Goal: Information Seeking & Learning: Find specific fact

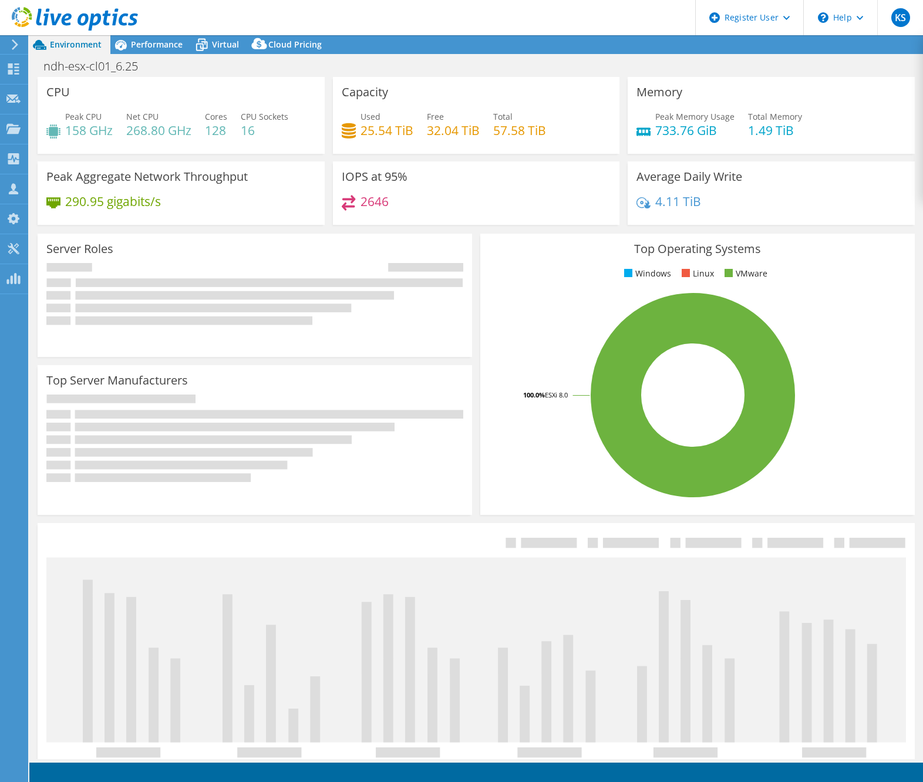
select select "USD"
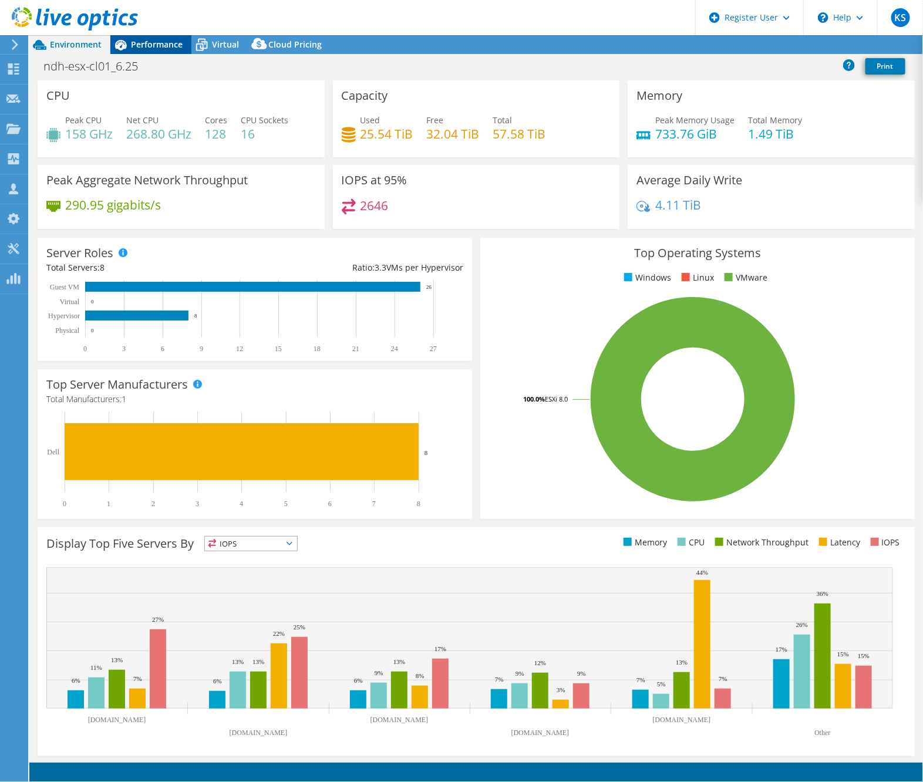
click at [159, 44] on span "Performance" at bounding box center [157, 44] width 52 height 11
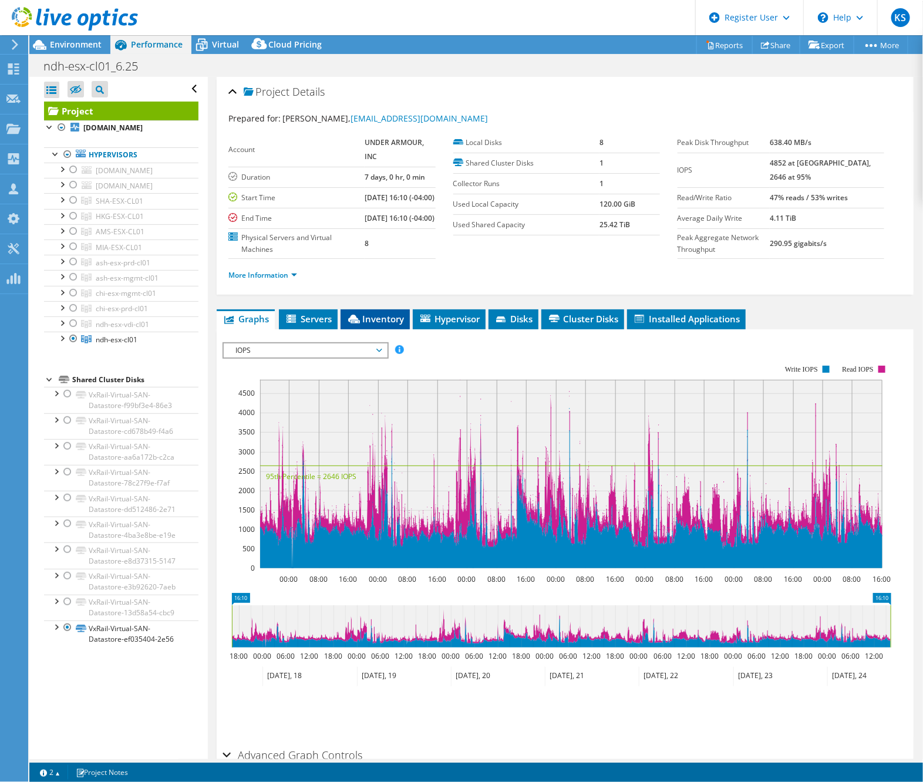
click at [390, 325] on span "Inventory" at bounding box center [375, 319] width 58 height 12
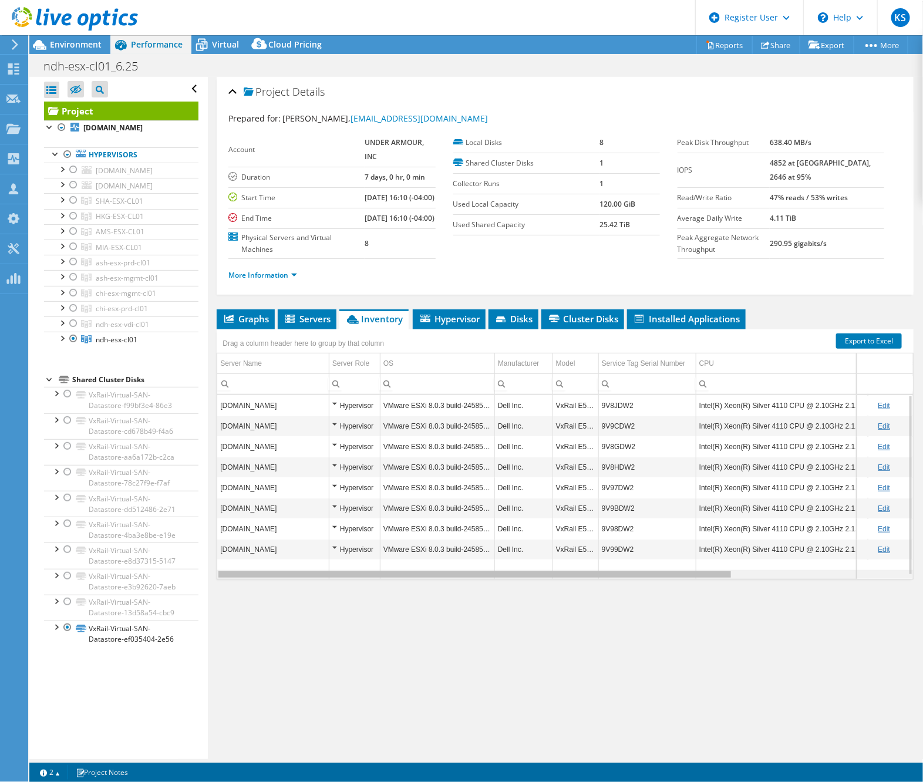
drag, startPoint x: 642, startPoint y: 587, endPoint x: 628, endPoint y: 592, distance: 15.6
click at [628, 592] on body "KS Dell User [PERSON_NAME] [EMAIL_ADDRESS][PERSON_NAME][DOMAIN_NAME] Dell My Pr…" at bounding box center [461, 391] width 923 height 782
click at [68, 161] on div at bounding box center [68, 154] width 12 height 14
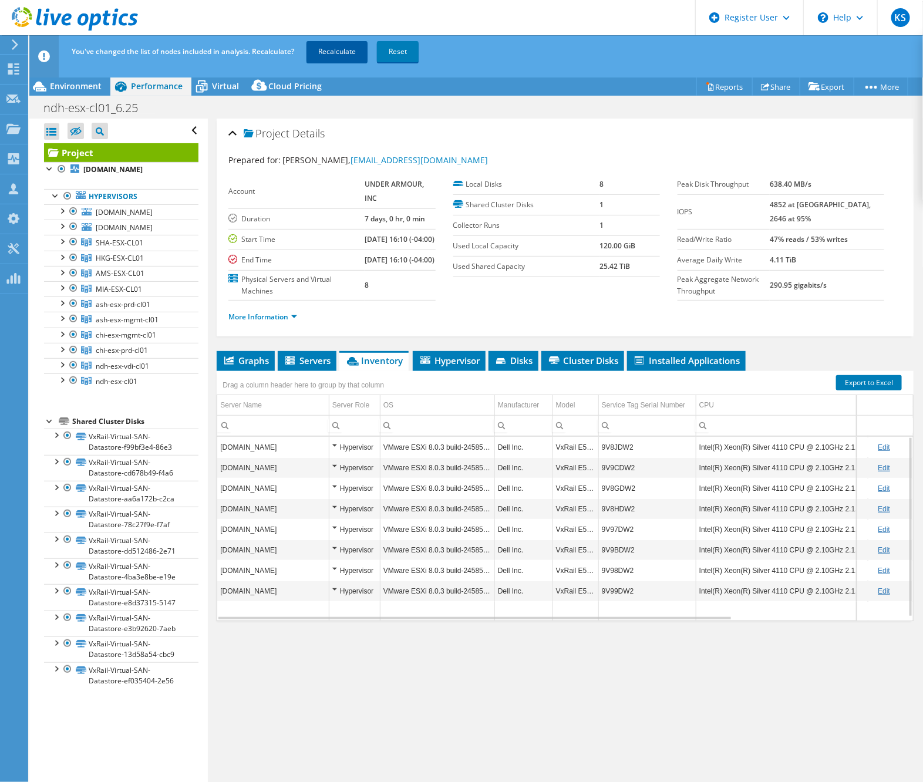
click at [332, 55] on link "Recalculate" at bounding box center [336, 51] width 61 height 21
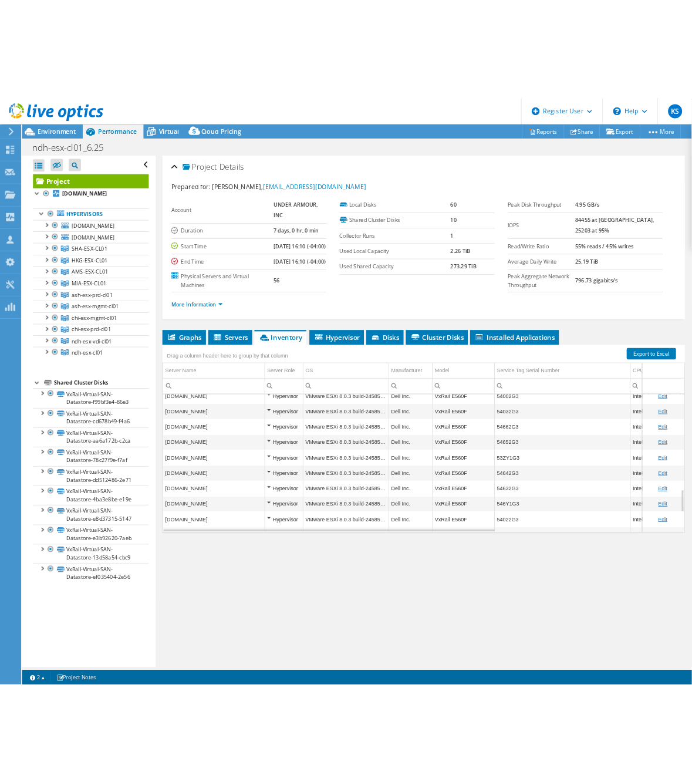
scroll to position [959, 0]
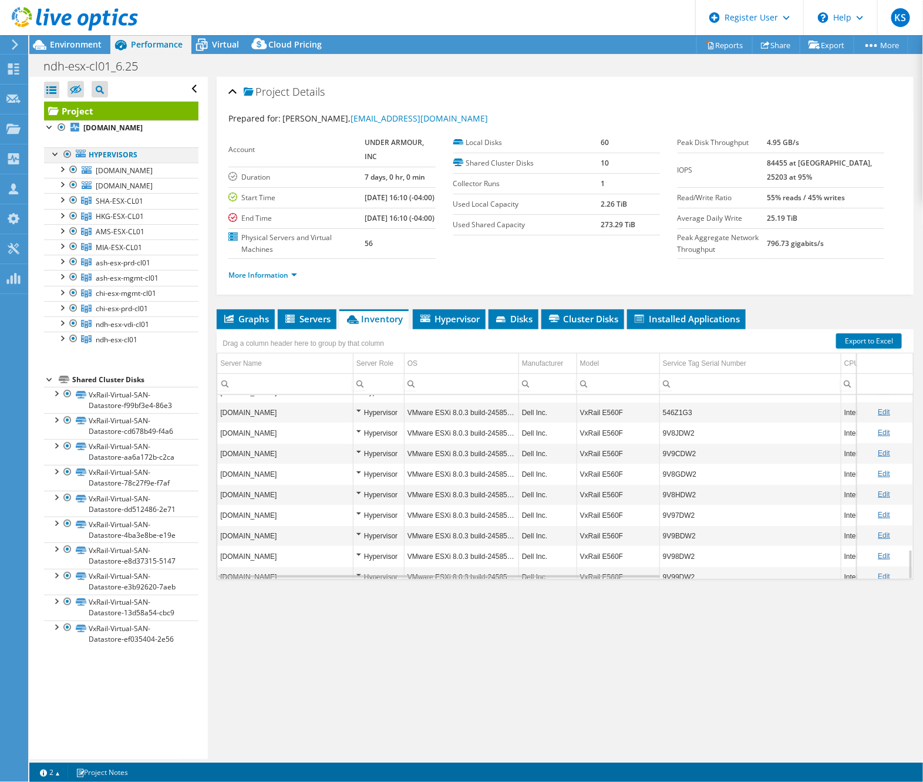
click at [67, 161] on div at bounding box center [68, 154] width 12 height 14
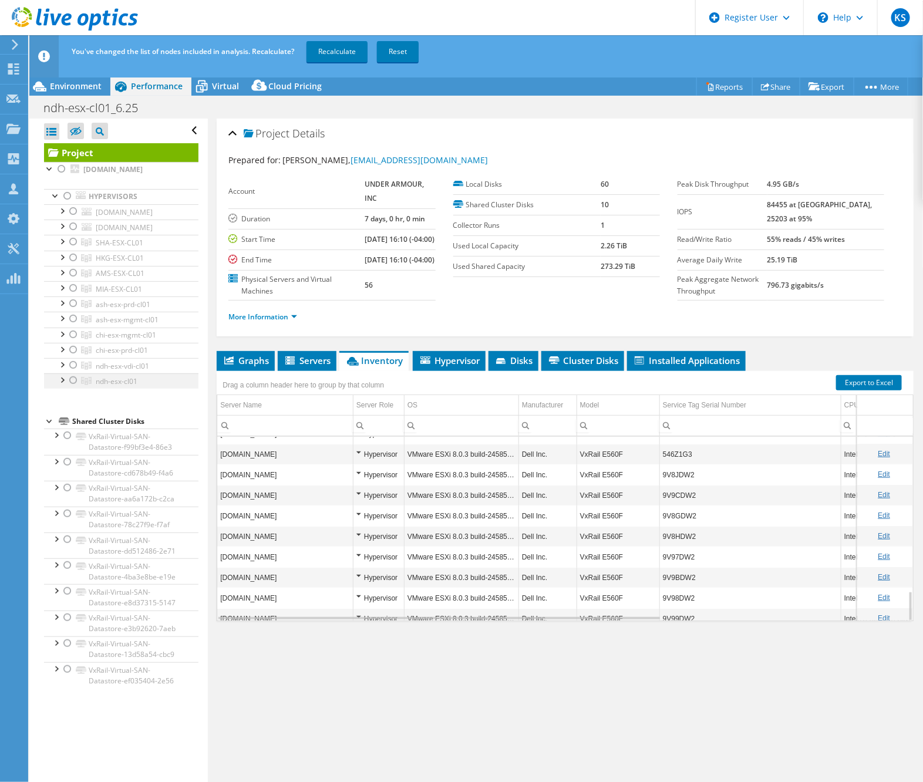
click at [76, 388] on div at bounding box center [74, 380] width 12 height 14
click at [342, 46] on link "Recalculate" at bounding box center [336, 51] width 61 height 21
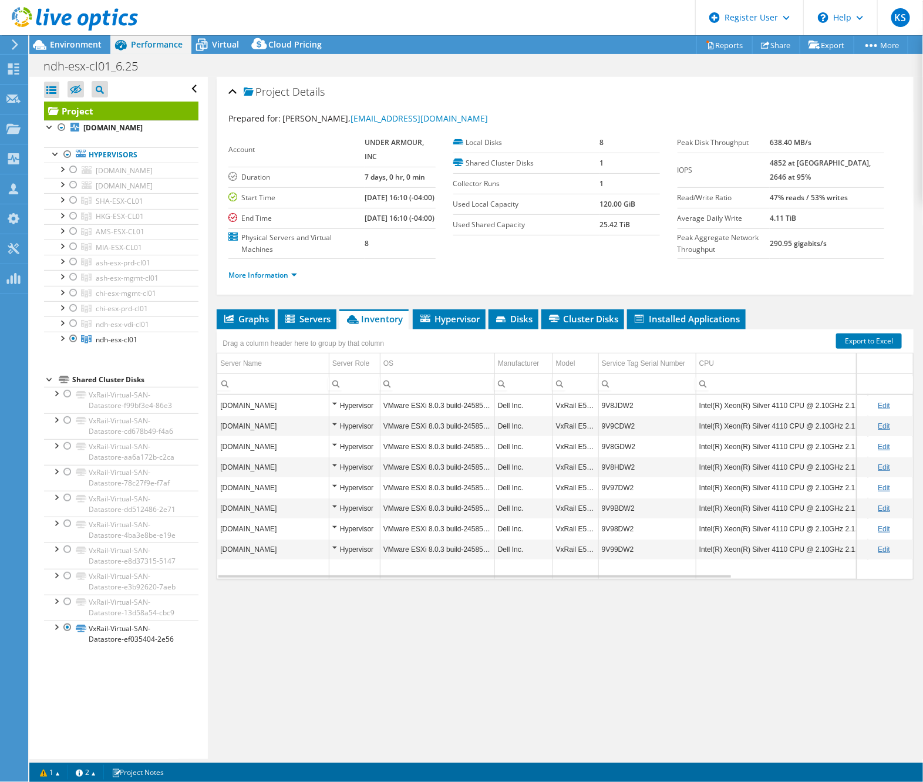
click at [618, 560] on td "9V99DW2" at bounding box center [646, 549] width 97 height 21
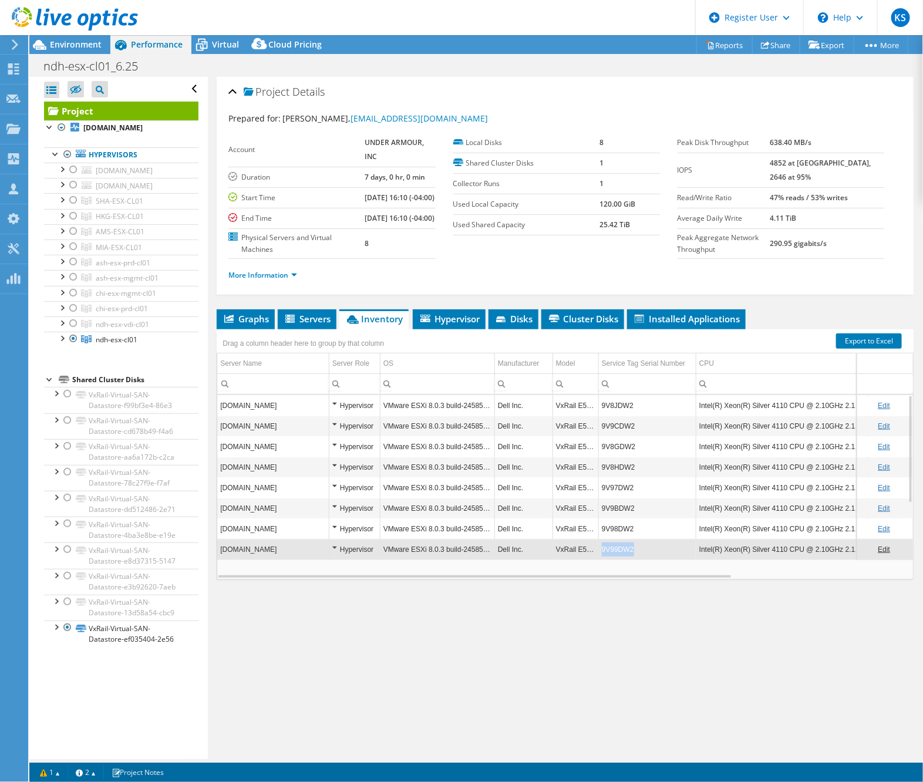
click at [618, 560] on td "9V99DW2" at bounding box center [646, 549] width 97 height 21
copy td "9V99DW2"
drag, startPoint x: 633, startPoint y: 560, endPoint x: 602, endPoint y: 561, distance: 31.2
click at [602, 560] on td "9V99DW2" at bounding box center [646, 549] width 97 height 21
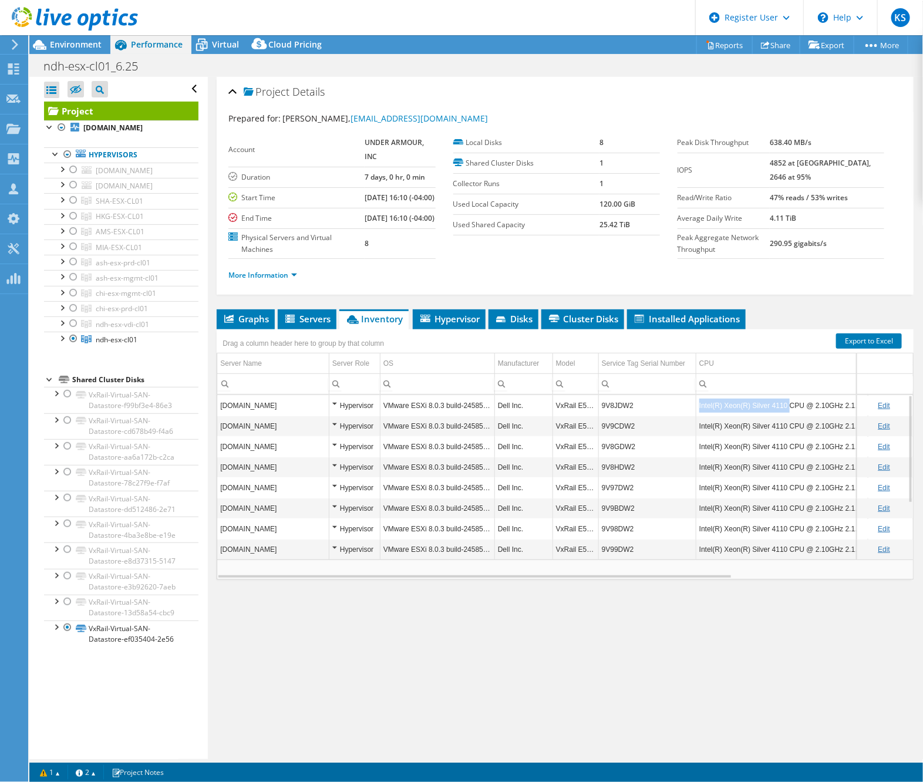
copy td "Intel(R) Xeon(R) Silver 4110"
drag, startPoint x: 699, startPoint y: 419, endPoint x: 785, endPoint y: 424, distance: 86.5
click at [785, 416] on td "Intel(R) Xeon(R) Silver 4110 CPU @ 2.10GHz 2.10 GHz" at bounding box center [782, 405] width 172 height 21
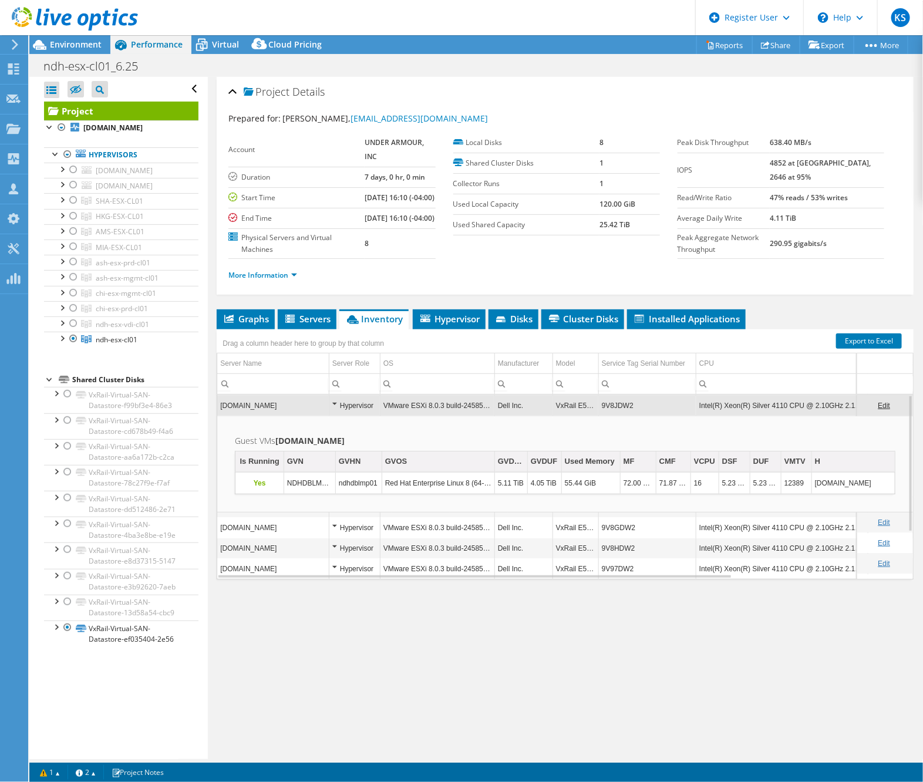
click at [673, 416] on td "9V8JDW2" at bounding box center [646, 405] width 97 height 21
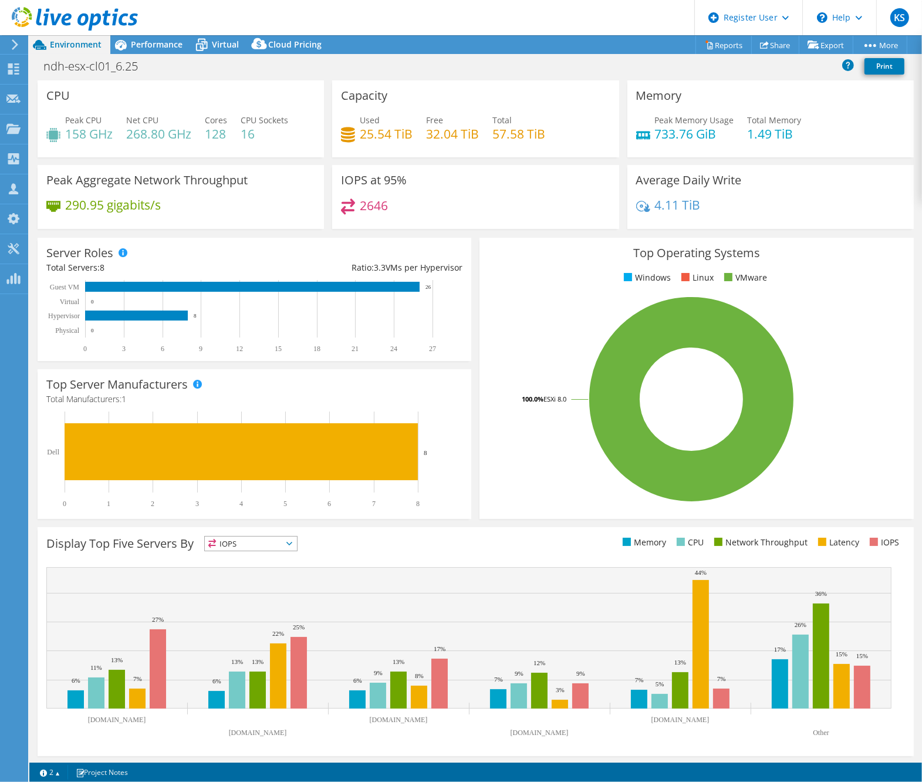
click at [278, 210] on div "290.95 gigabits/s" at bounding box center [180, 210] width 269 height 25
click at [161, 47] on span "Performance" at bounding box center [157, 44] width 52 height 11
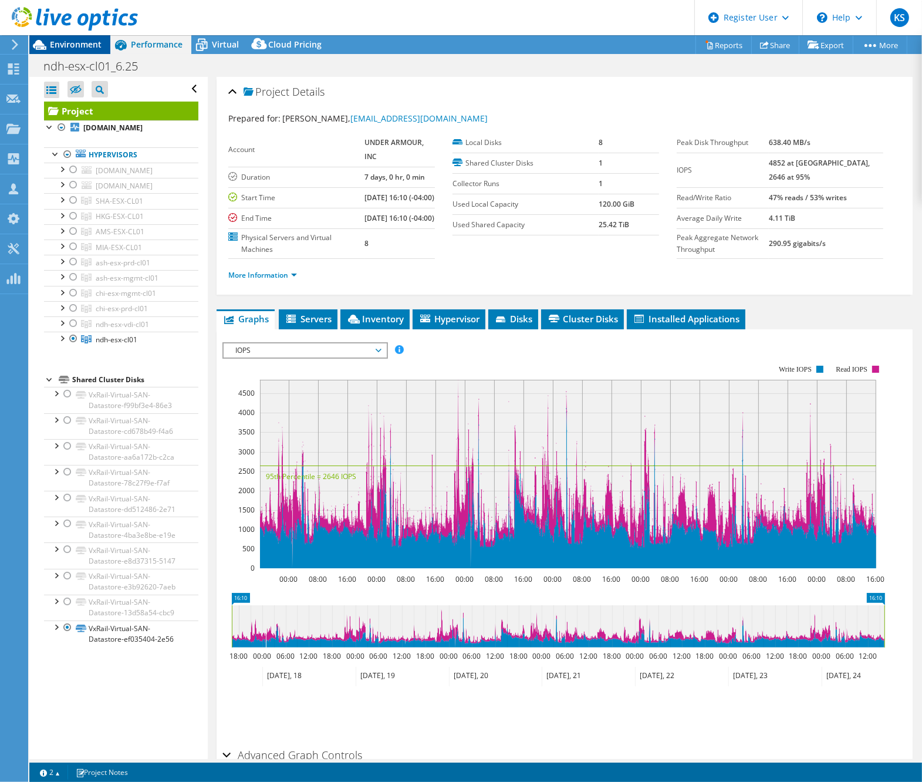
click at [87, 40] on span "Environment" at bounding box center [76, 44] width 52 height 11
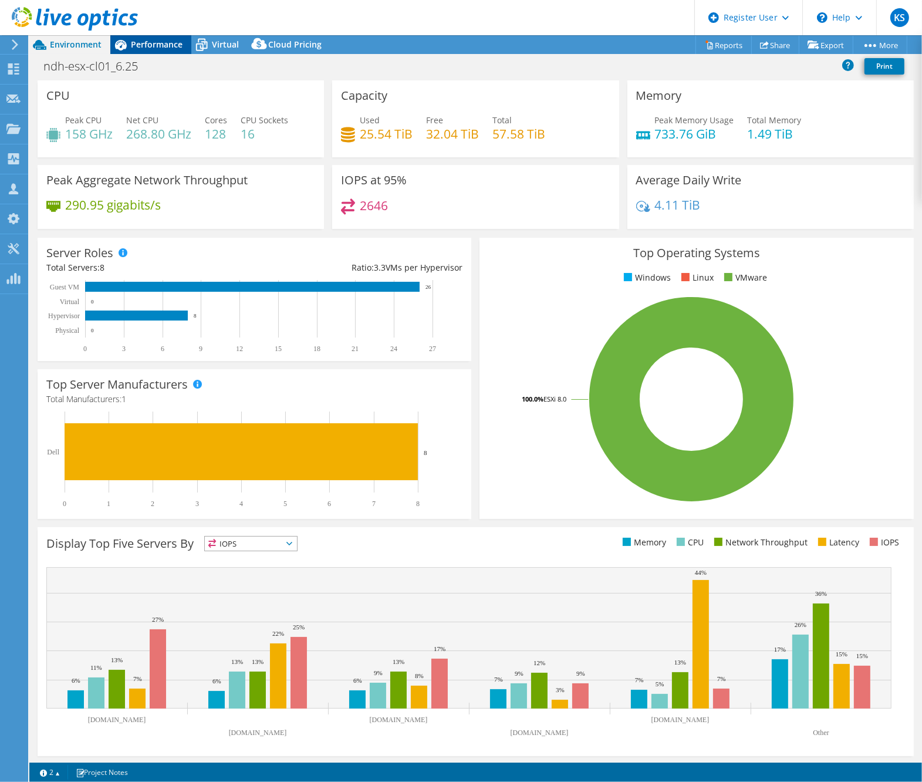
click at [163, 44] on span "Performance" at bounding box center [157, 44] width 52 height 11
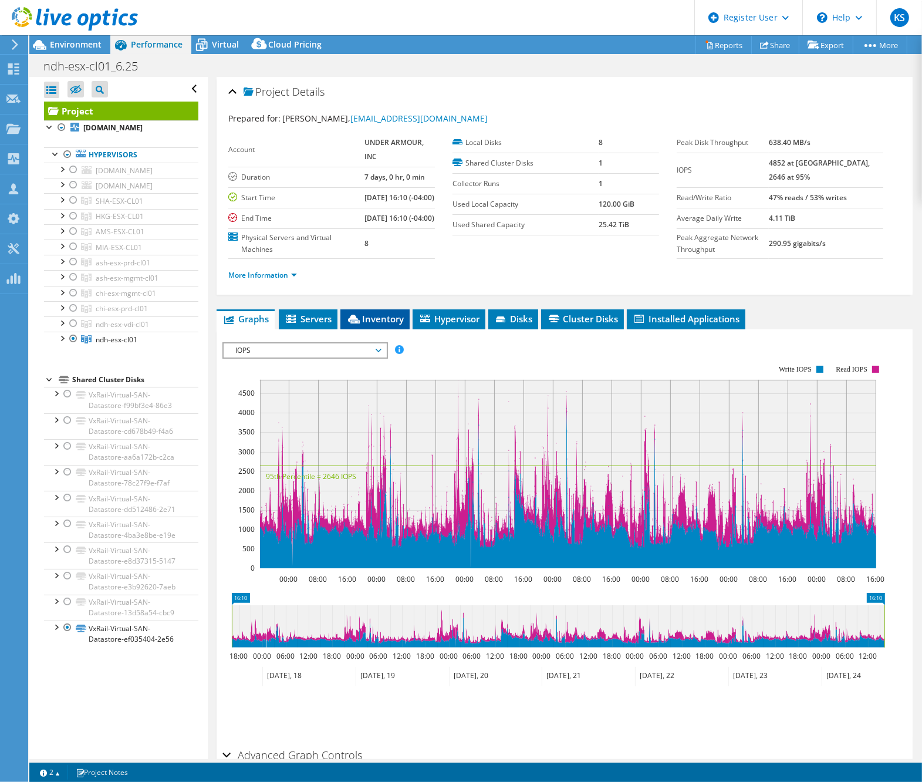
click at [388, 325] on span "Inventory" at bounding box center [375, 319] width 58 height 12
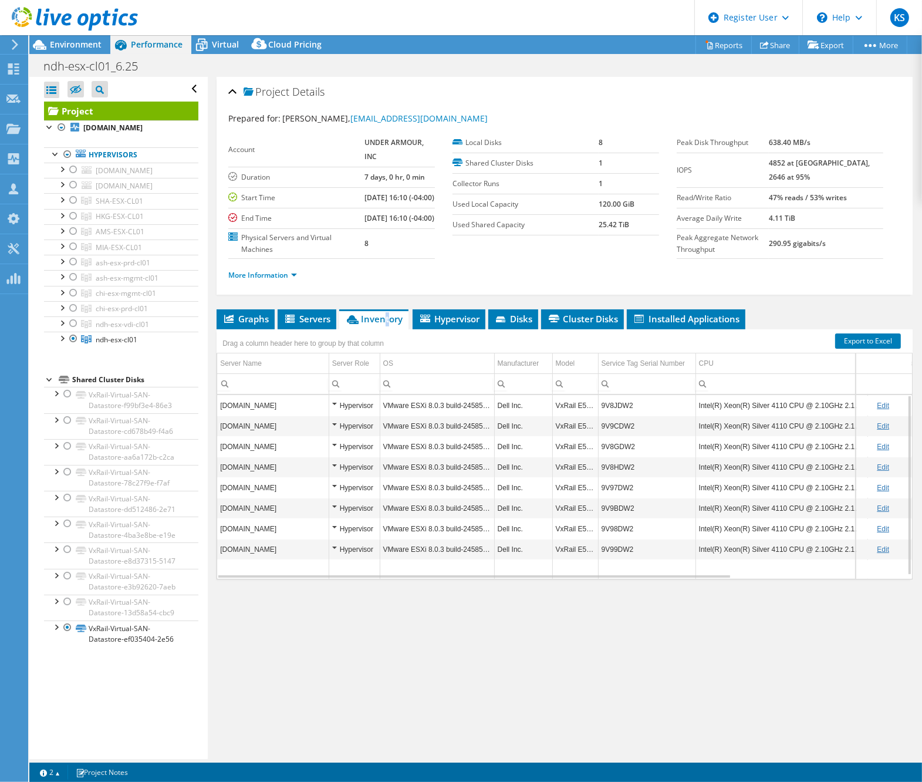
scroll to position [4, 0]
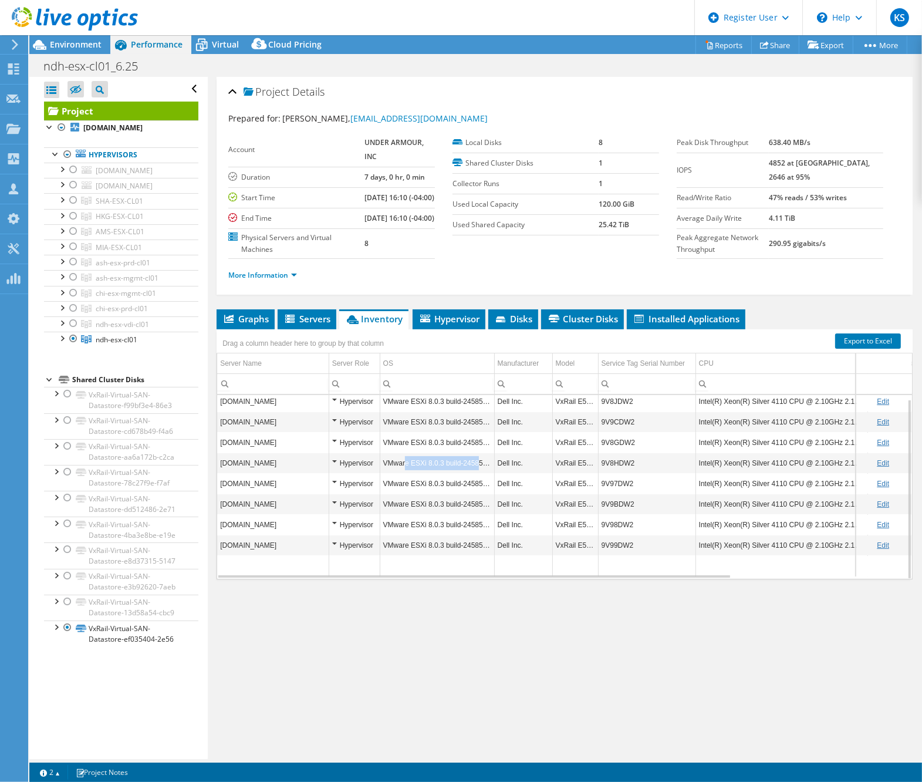
drag, startPoint x: 404, startPoint y: 474, endPoint x: 474, endPoint y: 476, distance: 70.5
click at [474, 473] on td "VMware ESXi 8.0.3 build-24585383" at bounding box center [437, 463] width 114 height 21
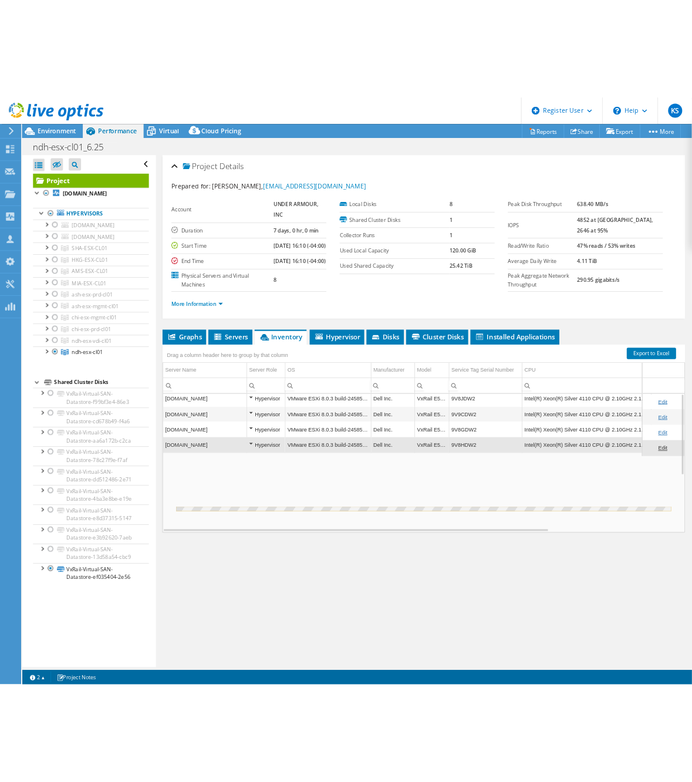
scroll to position [0, 0]
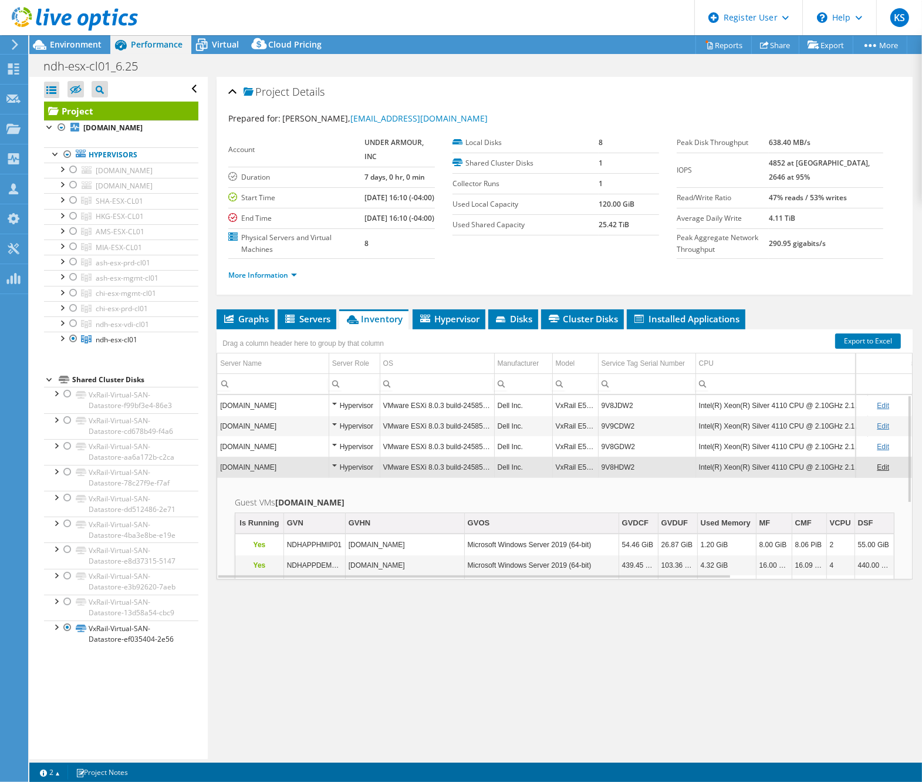
click at [442, 477] on td "VMware ESXi 8.0.3 build-24585383" at bounding box center [437, 467] width 114 height 21
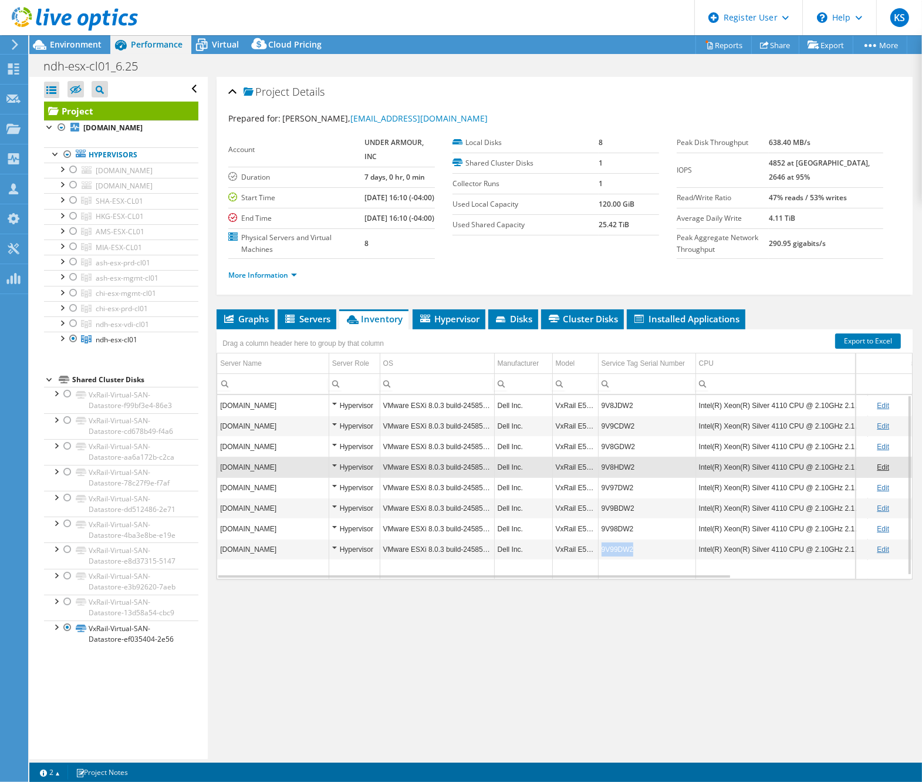
copy td "9V99DW2"
drag, startPoint x: 639, startPoint y: 562, endPoint x: 600, endPoint y: 561, distance: 38.8
click at [600, 560] on td "9V99DW2" at bounding box center [646, 549] width 97 height 21
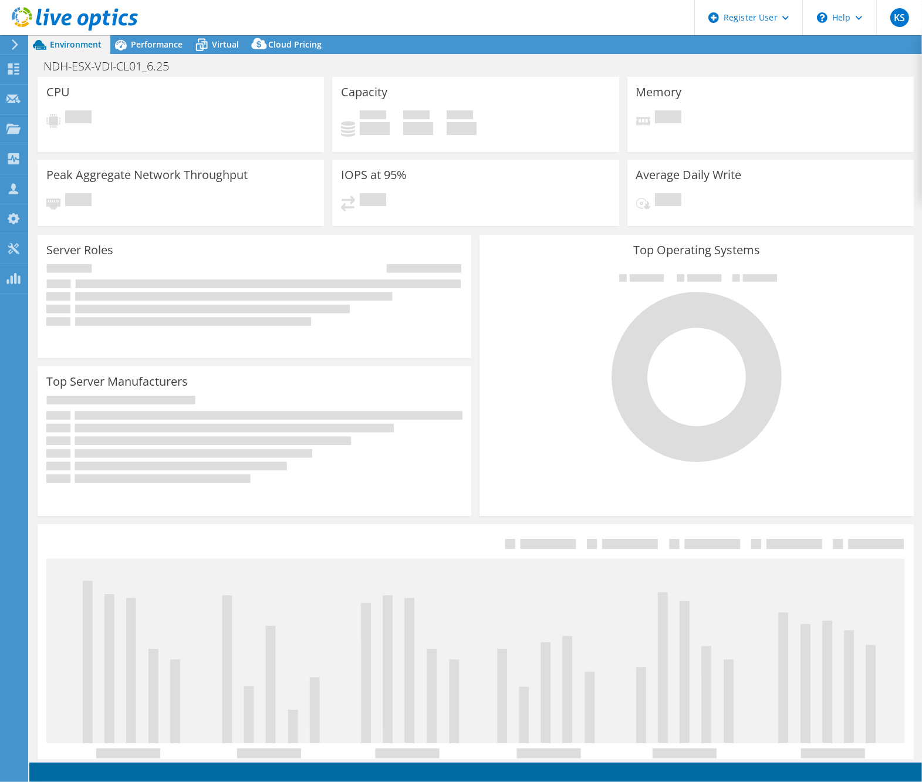
select select "USD"
